Goal: Task Accomplishment & Management: Complete application form

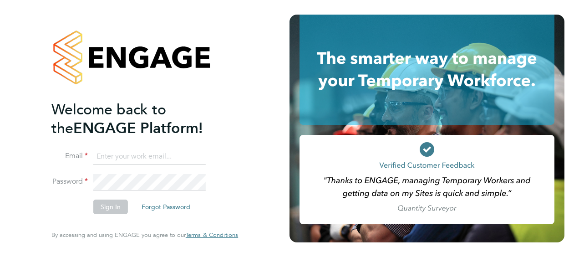
type input "[EMAIL_ADDRESS][PERSON_NAME][DOMAIN_NAME]"
click at [229, 213] on div "Welcome back to the ENGAGE Platform! Email [EMAIL_ADDRESS][PERSON_NAME][DOMAIN_…" at bounding box center [144, 127] width 187 height 224
click at [109, 204] on button "Sign In" at bounding box center [110, 206] width 35 height 15
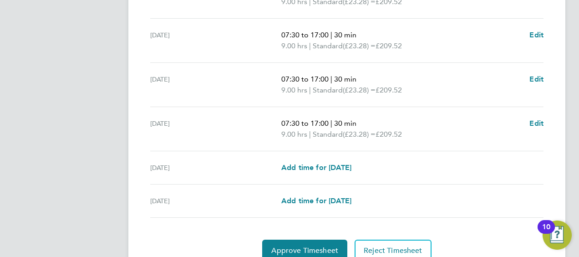
scroll to position [362, 0]
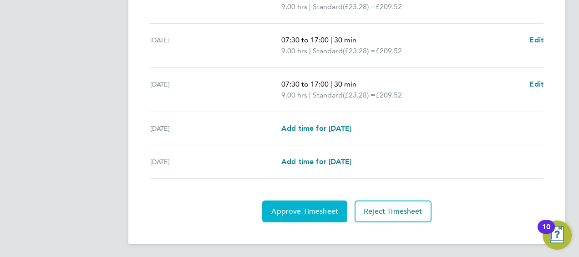
click at [287, 207] on span "Approve Timesheet" at bounding box center [304, 211] width 67 height 9
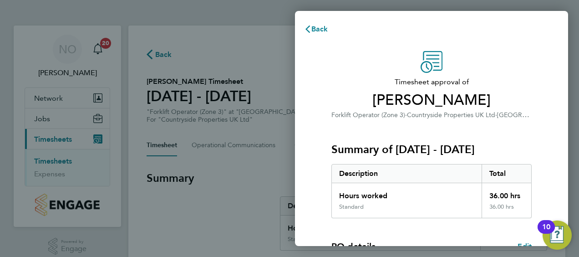
scroll to position [178, 0]
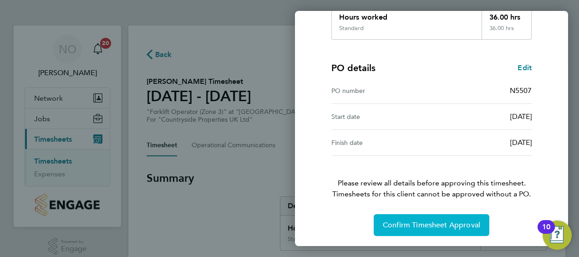
click at [414, 223] on span "Confirm Timesheet Approval" at bounding box center [431, 224] width 97 height 9
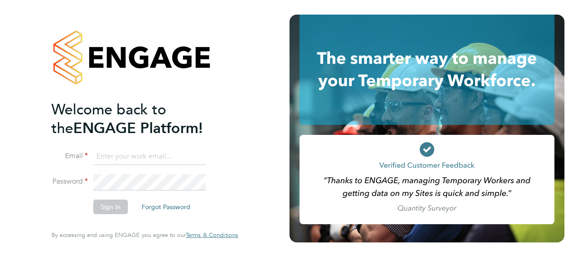
type input "[EMAIL_ADDRESS][PERSON_NAME][DOMAIN_NAME]"
click at [238, 200] on div "Welcome back to the ENGAGE Platform! Email [EMAIL_ADDRESS][PERSON_NAME][DOMAIN_…" at bounding box center [144, 127] width 187 height 224
click at [109, 203] on button "Sign In" at bounding box center [110, 206] width 35 height 15
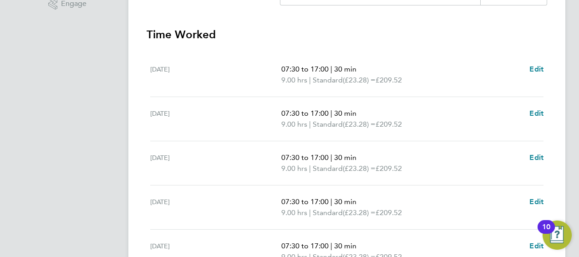
scroll to position [406, 0]
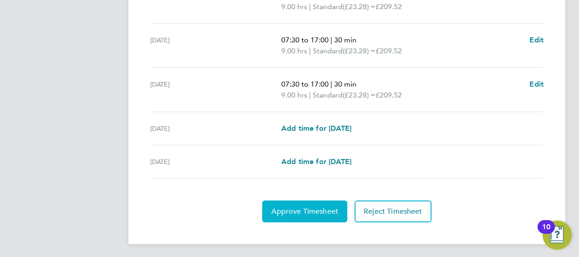
click at [293, 216] on button "Approve Timesheet" at bounding box center [304, 211] width 85 height 22
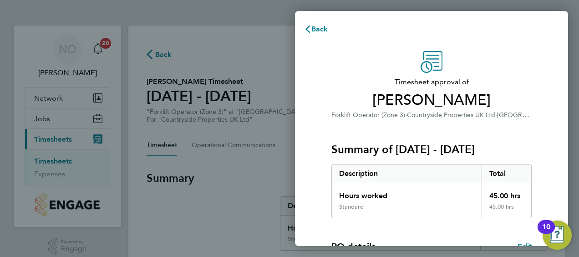
scroll to position [178, 0]
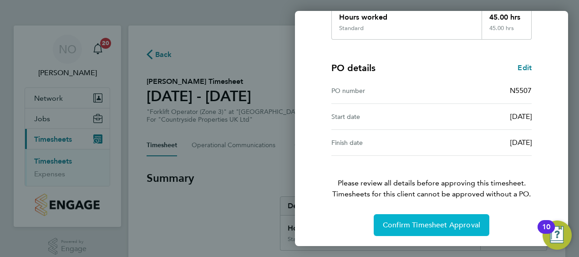
click at [429, 220] on span "Confirm Timesheet Approval" at bounding box center [431, 224] width 97 height 9
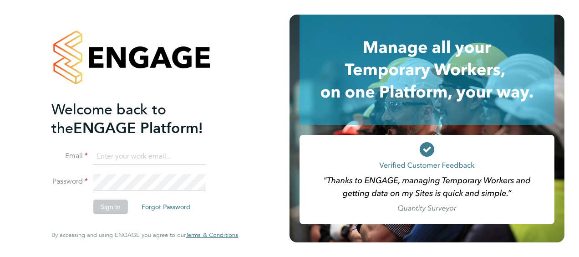
type input "[EMAIL_ADDRESS][PERSON_NAME][DOMAIN_NAME]"
click at [225, 203] on li "Sign In Forgot Password" at bounding box center [140, 211] width 178 height 24
click at [112, 204] on button "Sign In" at bounding box center [110, 206] width 35 height 15
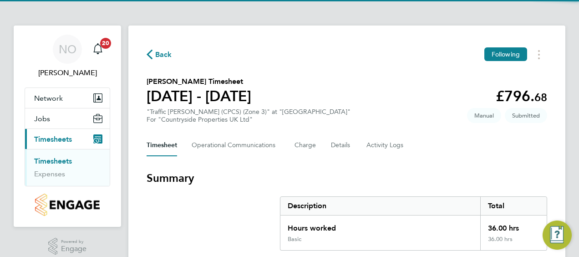
scroll to position [396, 0]
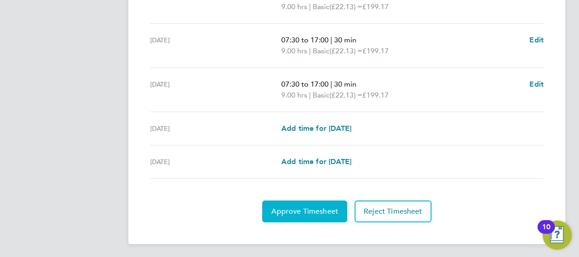
click at [305, 207] on span "Approve Timesheet" at bounding box center [304, 211] width 67 height 9
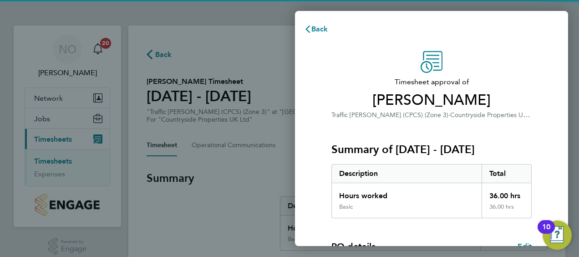
scroll to position [178, 0]
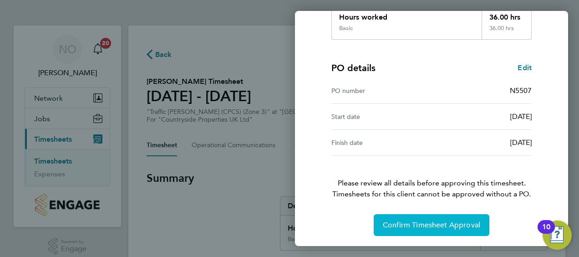
click at [415, 218] on button "Confirm Timesheet Approval" at bounding box center [432, 225] width 116 height 22
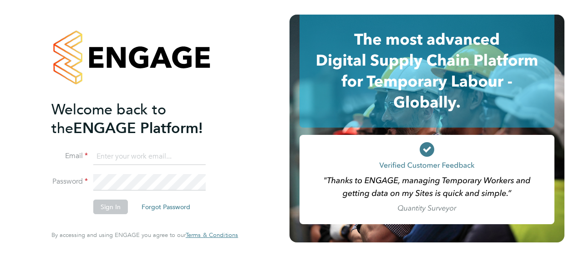
type input "[EMAIL_ADDRESS][PERSON_NAME][DOMAIN_NAME]"
click at [255, 202] on div "Welcome back to the ENGAGE Platform! Email [EMAIL_ADDRESS][PERSON_NAME][DOMAIN_…" at bounding box center [144, 128] width 223 height 257
click at [107, 205] on button "Sign In" at bounding box center [110, 206] width 35 height 15
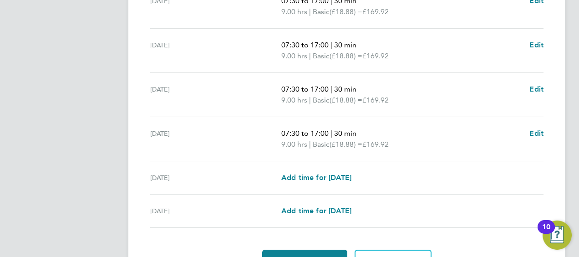
scroll to position [406, 0]
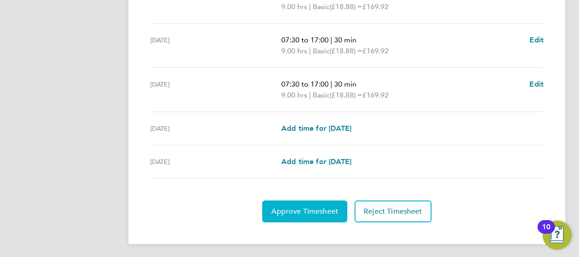
click at [311, 209] on span "Approve Timesheet" at bounding box center [304, 211] width 67 height 9
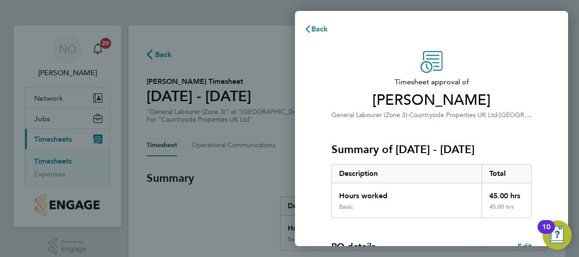
scroll to position [178, 0]
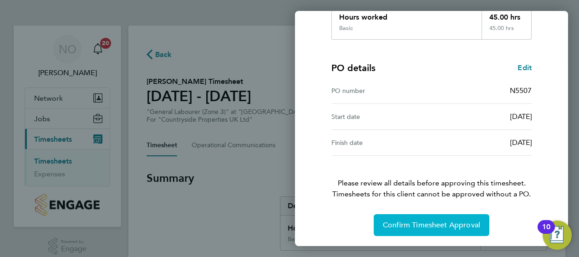
click at [422, 220] on span "Confirm Timesheet Approval" at bounding box center [431, 224] width 97 height 9
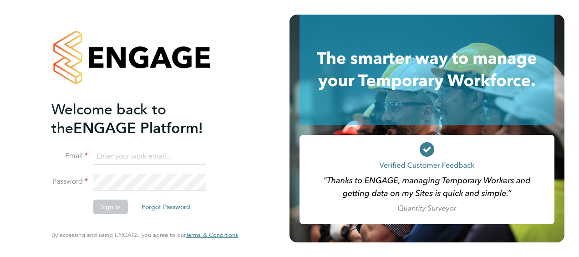
type input "nick.oshea@vistry.co.uk"
click at [253, 203] on div "Welcome back to the ENGAGE Platform! Email [EMAIL_ADDRESS][PERSON_NAME][DOMAIN_…" at bounding box center [144, 128] width 223 height 257
click at [97, 203] on button "Sign In" at bounding box center [110, 206] width 35 height 15
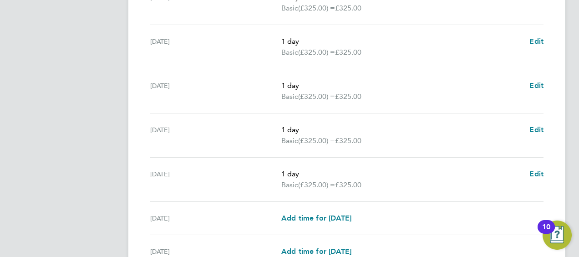
scroll to position [406, 0]
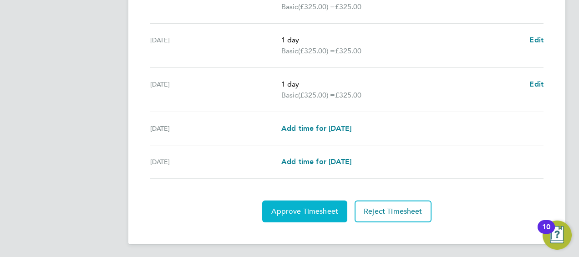
click at [304, 207] on span "Approve Timesheet" at bounding box center [304, 211] width 67 height 9
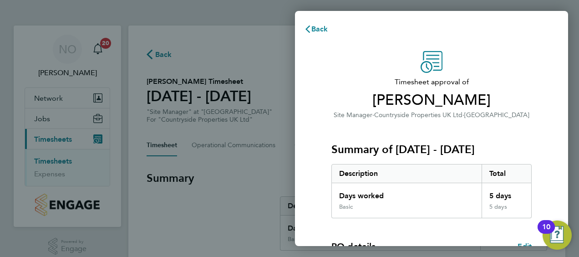
scroll to position [178, 0]
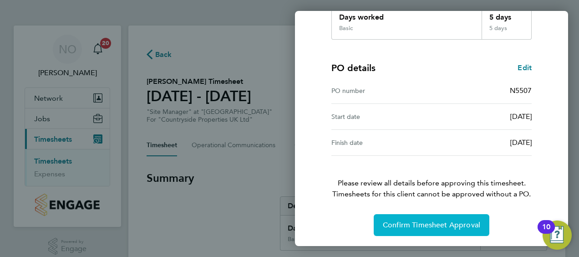
click at [406, 218] on button "Confirm Timesheet Approval" at bounding box center [432, 225] width 116 height 22
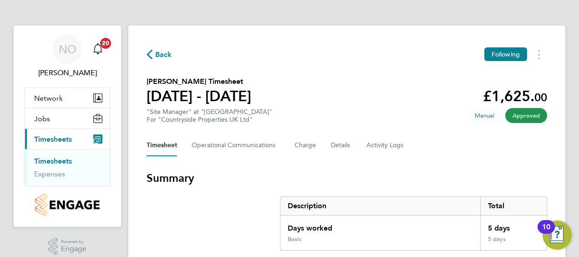
scroll to position [363, 0]
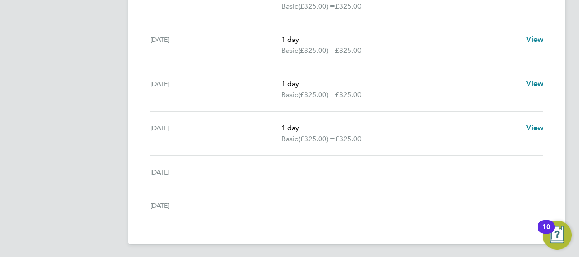
click at [232, 132] on div "[DATE]" at bounding box center [215, 133] width 131 height 22
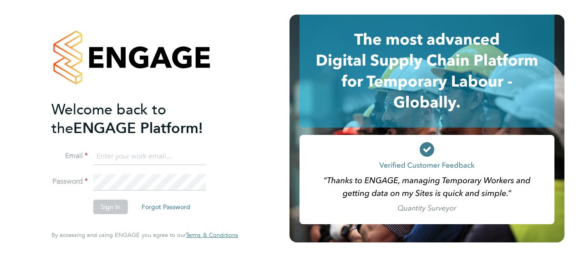
type input "[EMAIL_ADDRESS][PERSON_NAME][DOMAIN_NAME]"
click at [244, 221] on div "Welcome back to the ENGAGE Platform! Email nick.oshea@vistry.co.uk Password Sig…" at bounding box center [144, 128] width 223 height 257
click at [110, 201] on button "Sign In" at bounding box center [110, 206] width 35 height 15
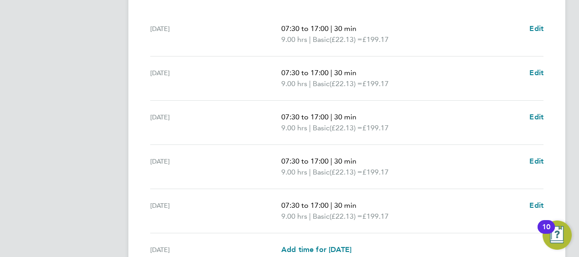
scroll to position [406, 0]
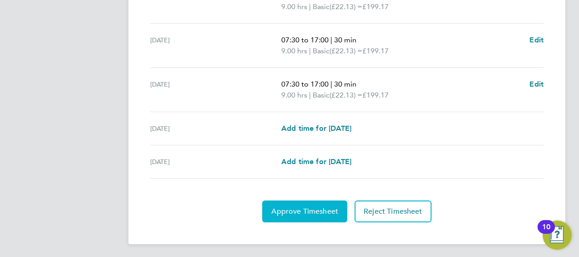
click at [308, 208] on span "Approve Timesheet" at bounding box center [304, 211] width 67 height 9
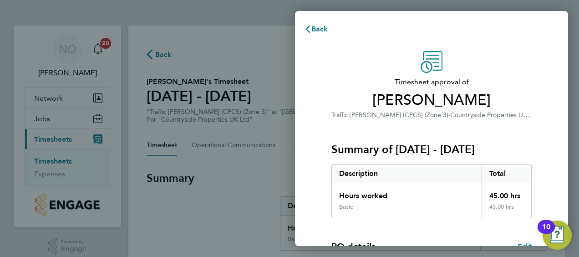
scroll to position [178, 0]
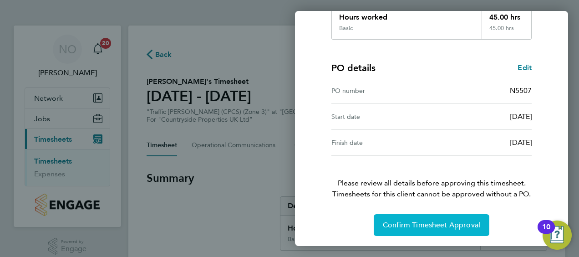
click at [432, 223] on span "Confirm Timesheet Approval" at bounding box center [431, 224] width 97 height 9
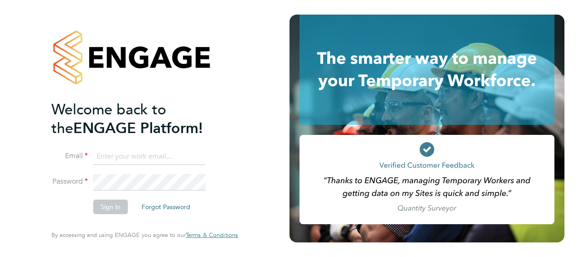
type input "[EMAIL_ADDRESS][PERSON_NAME][DOMAIN_NAME]"
click at [261, 211] on div "Welcome back to the ENGAGE Platform! Email nick.oshea@vistry.co.uk Password Sig…" at bounding box center [145, 128] width 290 height 257
click at [109, 203] on button "Sign In" at bounding box center [110, 206] width 35 height 15
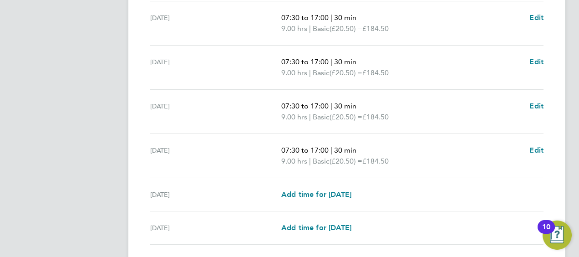
scroll to position [406, 0]
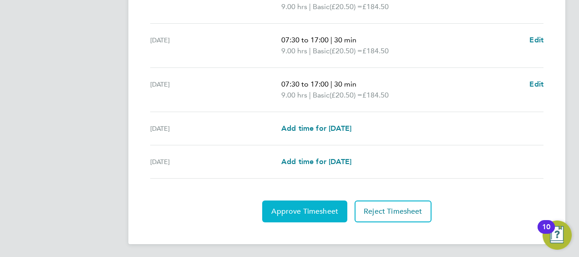
click at [282, 207] on span "Approve Timesheet" at bounding box center [304, 211] width 67 height 9
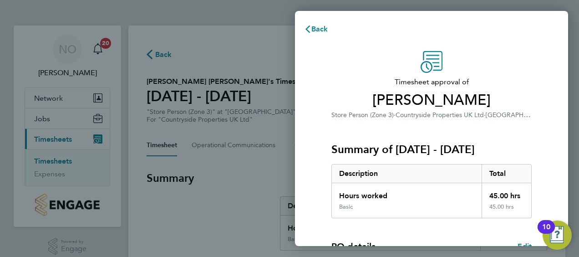
scroll to position [178, 0]
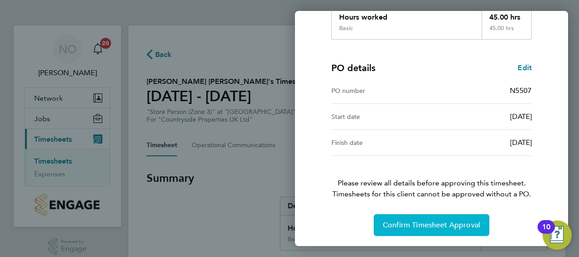
click at [433, 224] on span "Confirm Timesheet Approval" at bounding box center [431, 224] width 97 height 9
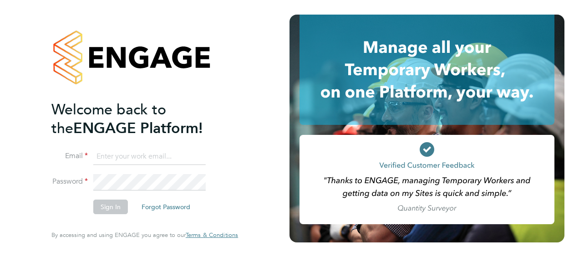
type input "[EMAIL_ADDRESS][PERSON_NAME][DOMAIN_NAME]"
click at [241, 199] on div "Welcome back to the ENGAGE Platform! Email [EMAIL_ADDRESS][PERSON_NAME][DOMAIN_…" at bounding box center [144, 128] width 223 height 257
click at [105, 205] on button "Sign In" at bounding box center [110, 206] width 35 height 15
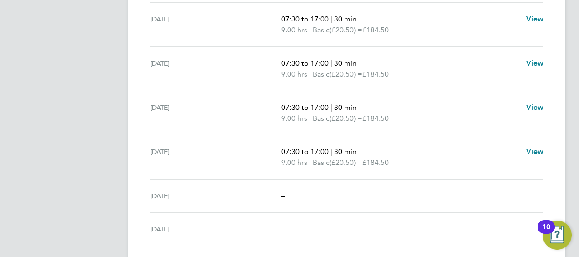
scroll to position [363, 0]
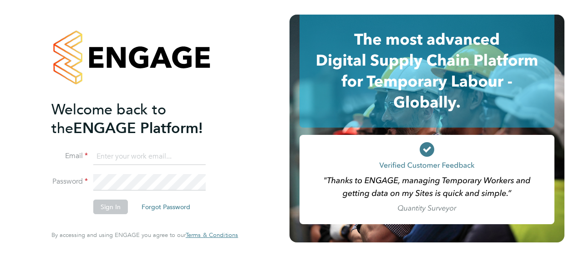
type input "[EMAIL_ADDRESS][PERSON_NAME][DOMAIN_NAME]"
click at [251, 181] on div "Welcome back to the ENGAGE Platform! Email [EMAIL_ADDRESS][PERSON_NAME][DOMAIN_…" at bounding box center [144, 128] width 223 height 257
click at [108, 206] on button "Sign In" at bounding box center [110, 206] width 35 height 15
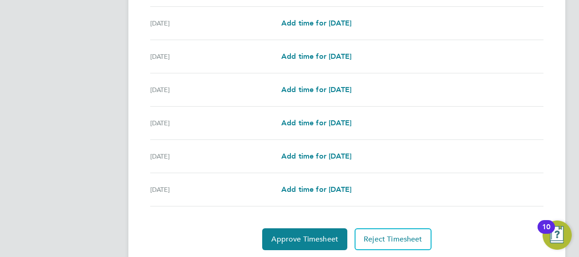
scroll to position [363, 0]
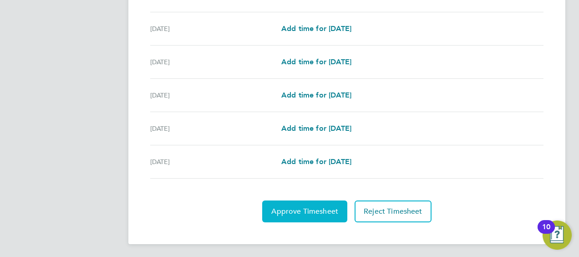
click at [295, 207] on span "Approve Timesheet" at bounding box center [304, 211] width 67 height 9
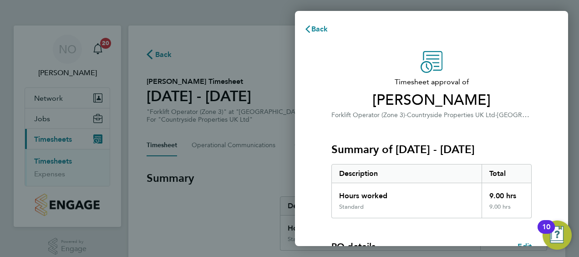
scroll to position [178, 0]
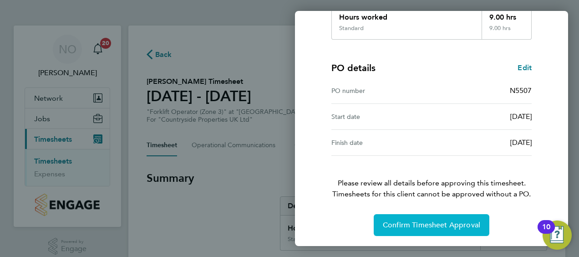
click at [432, 220] on span "Confirm Timesheet Approval" at bounding box center [431, 224] width 97 height 9
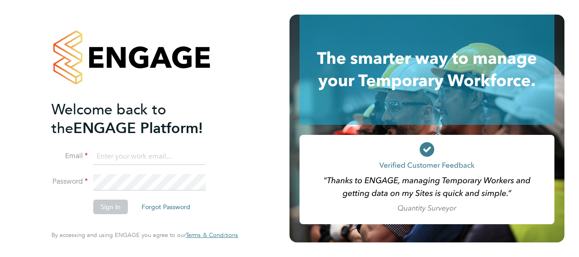
type input "[EMAIL_ADDRESS][PERSON_NAME][DOMAIN_NAME]"
click at [254, 205] on div "Welcome back to the ENGAGE Platform! Email [EMAIL_ADDRESS][PERSON_NAME][DOMAIN_…" at bounding box center [144, 128] width 223 height 257
click at [112, 206] on button "Sign In" at bounding box center [110, 206] width 35 height 15
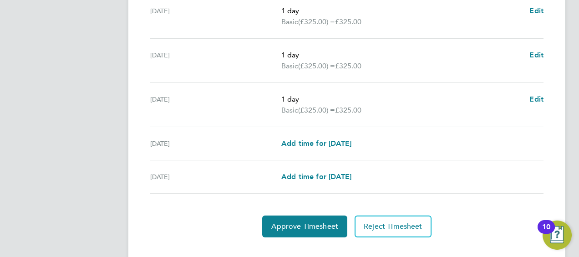
scroll to position [406, 0]
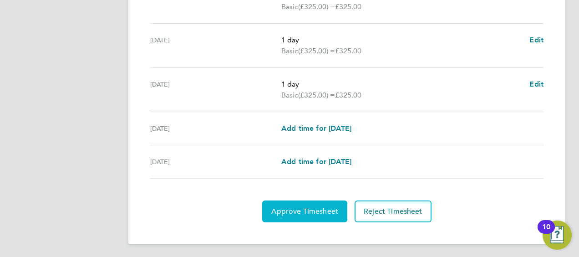
click at [299, 207] on span "Approve Timesheet" at bounding box center [304, 211] width 67 height 9
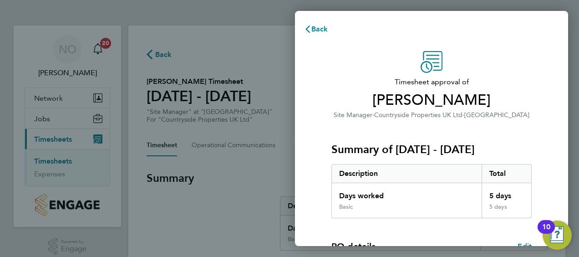
scroll to position [178, 0]
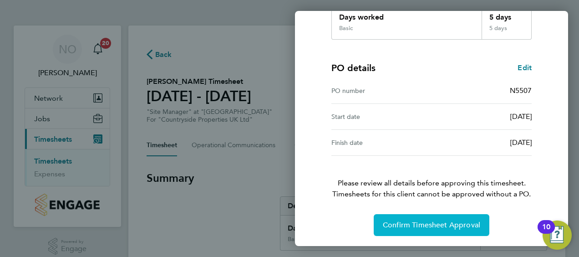
click at [418, 221] on span "Confirm Timesheet Approval" at bounding box center [431, 224] width 97 height 9
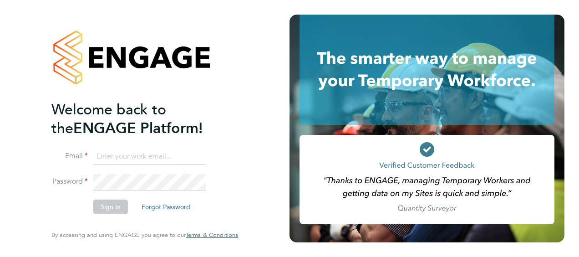
type input "[EMAIL_ADDRESS][PERSON_NAME][DOMAIN_NAME]"
click at [233, 212] on div "Welcome back to the ENGAGE Platform! Email [EMAIL_ADDRESS][PERSON_NAME][DOMAIN_…" at bounding box center [144, 127] width 187 height 224
click at [111, 203] on button "Sign In" at bounding box center [110, 206] width 35 height 15
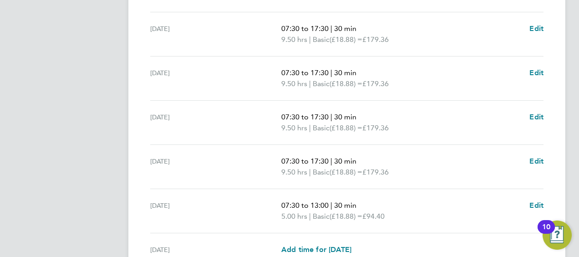
scroll to position [417, 0]
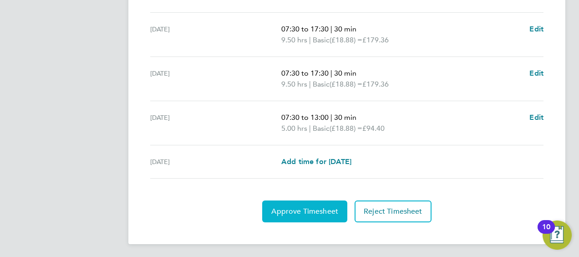
click at [316, 209] on span "Approve Timesheet" at bounding box center [304, 211] width 67 height 9
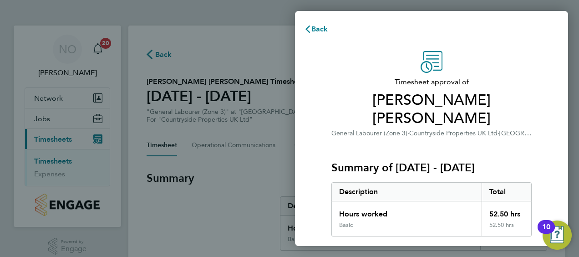
scroll to position [178, 0]
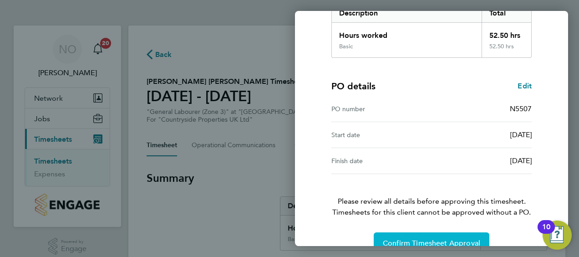
click at [407, 239] on span "Confirm Timesheet Approval" at bounding box center [431, 243] width 97 height 9
